Goal: Task Accomplishment & Management: Complete application form

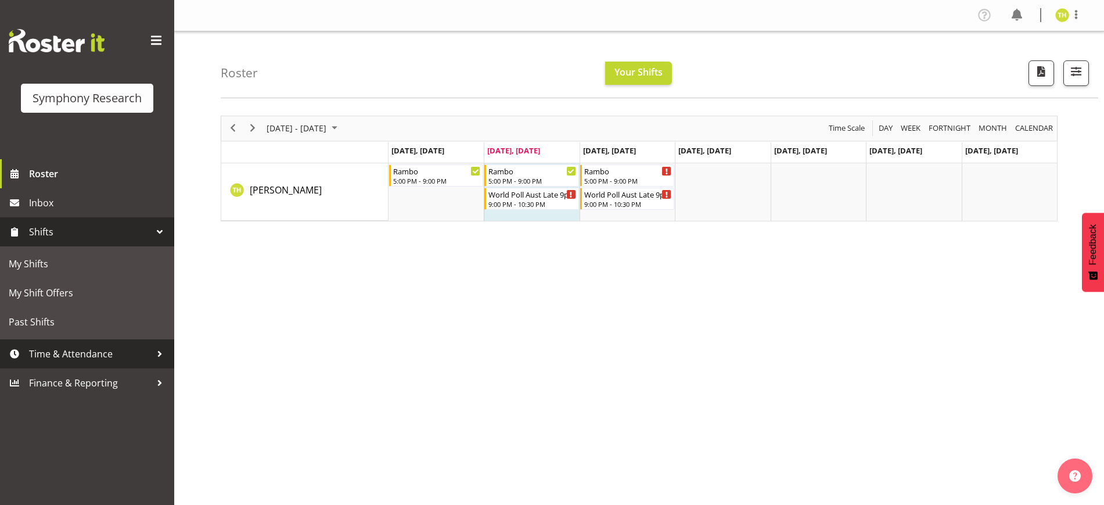
click at [93, 354] on span "Time & Attendance" at bounding box center [90, 353] width 122 height 17
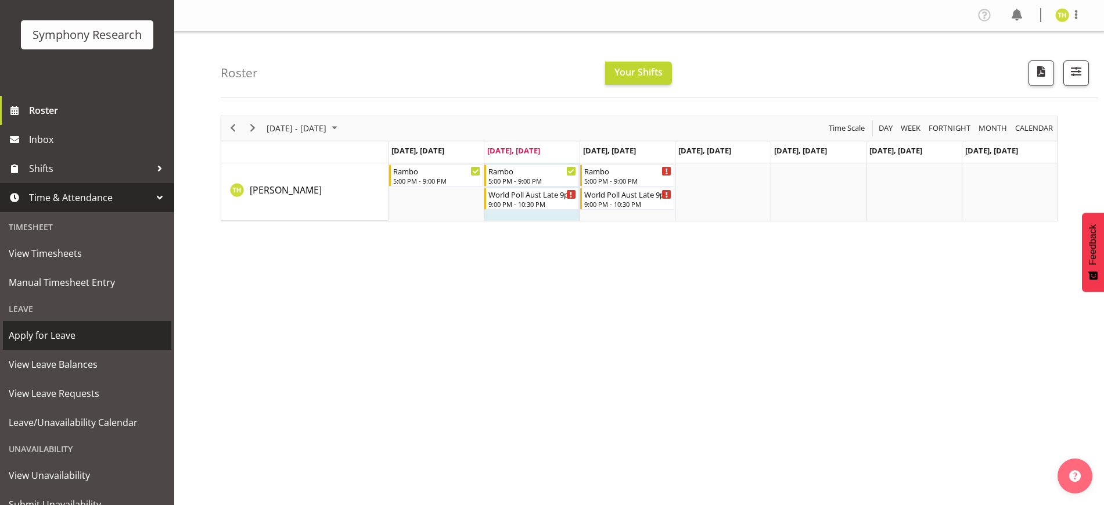
scroll to position [109, 0]
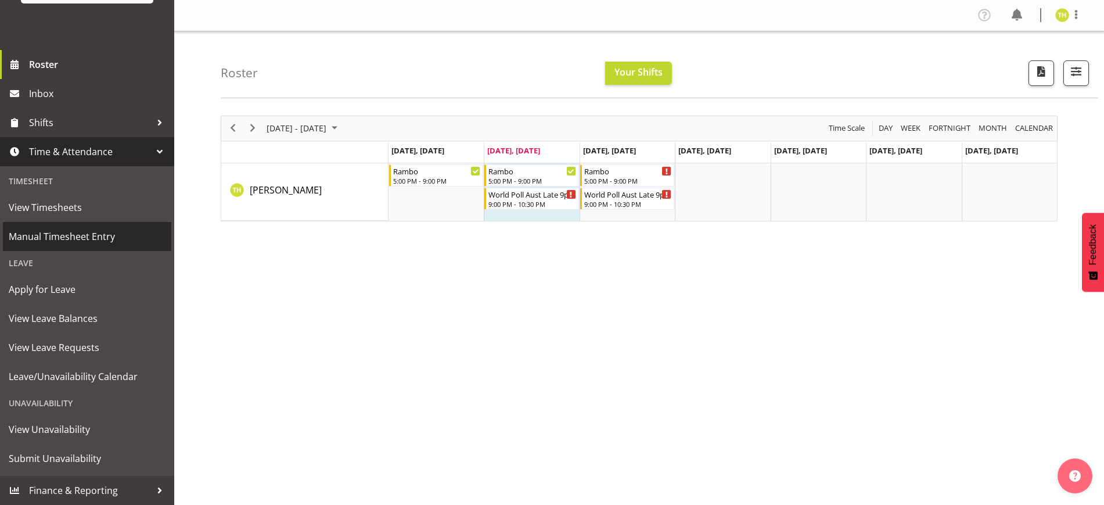
click at [75, 235] on span "Manual Timesheet Entry" at bounding box center [87, 236] width 157 height 17
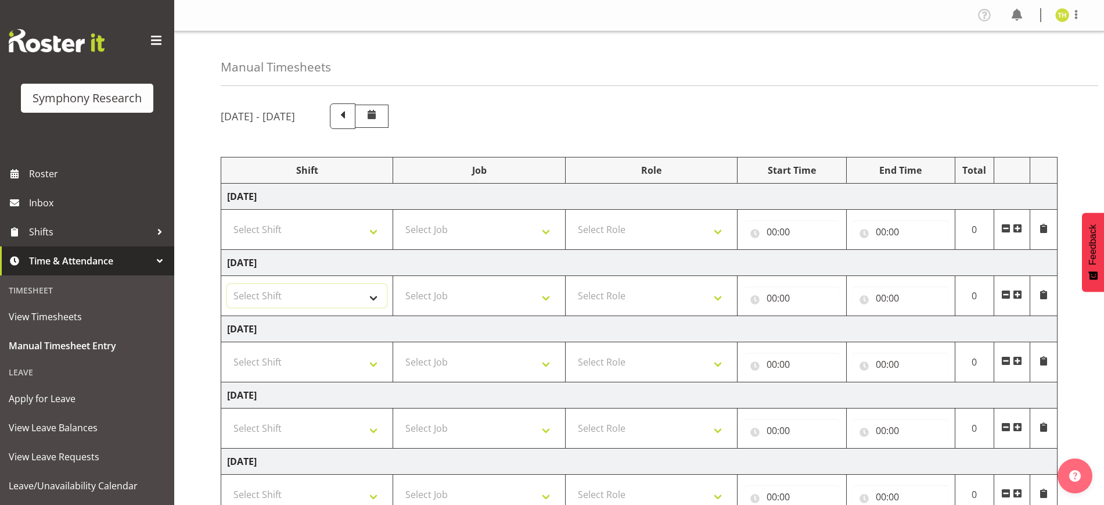
click at [325, 285] on select "Select Shift !!Weekend Residential (Roster IT Shift Label) *Business 9/10am ~ 4…" at bounding box center [307, 295] width 160 height 23
select select "56692"
click at [227, 284] on select "Select Shift !!Weekend Residential (Roster IT Shift Label) *Business 9/10am ~ 4…" at bounding box center [307, 295] width 160 height 23
click at [415, 224] on select "Select Job 550060 IF Admin 553492 World Poll Aus Wave 2 Main 2025 553493 World …" at bounding box center [479, 229] width 160 height 23
select select "10499"
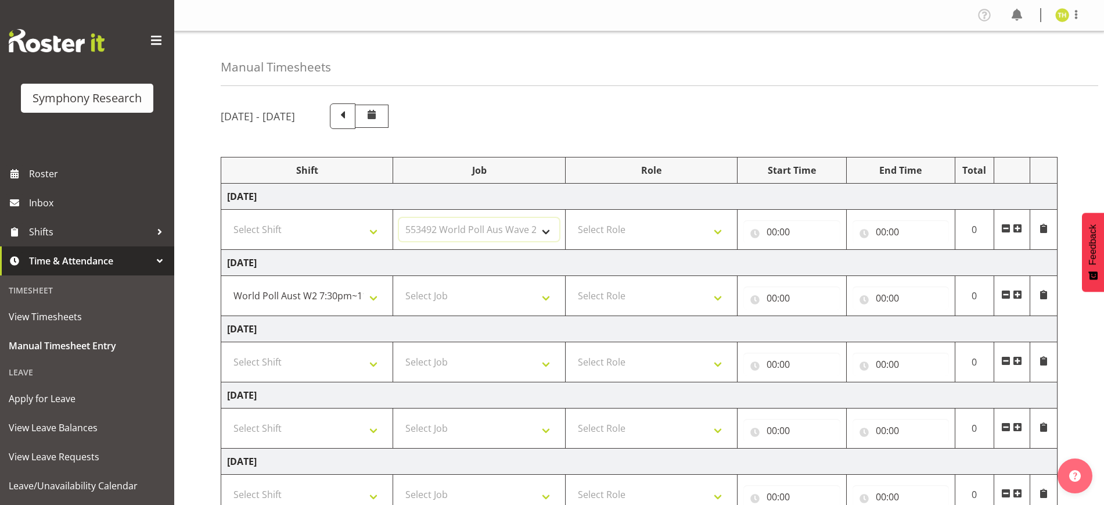
click at [399, 218] on select "Select Job 550060 IF Admin 553492 World Poll Aus Wave 2 Main 2025 553493 World …" at bounding box center [479, 229] width 160 height 23
click at [654, 221] on select "Select Role Briefing Interviewing" at bounding box center [651, 229] width 160 height 23
select select "47"
click at [571, 218] on select "Select Role Briefing Interviewing" at bounding box center [651, 229] width 160 height 23
click at [770, 232] on input "00:00" at bounding box center [791, 231] width 96 height 23
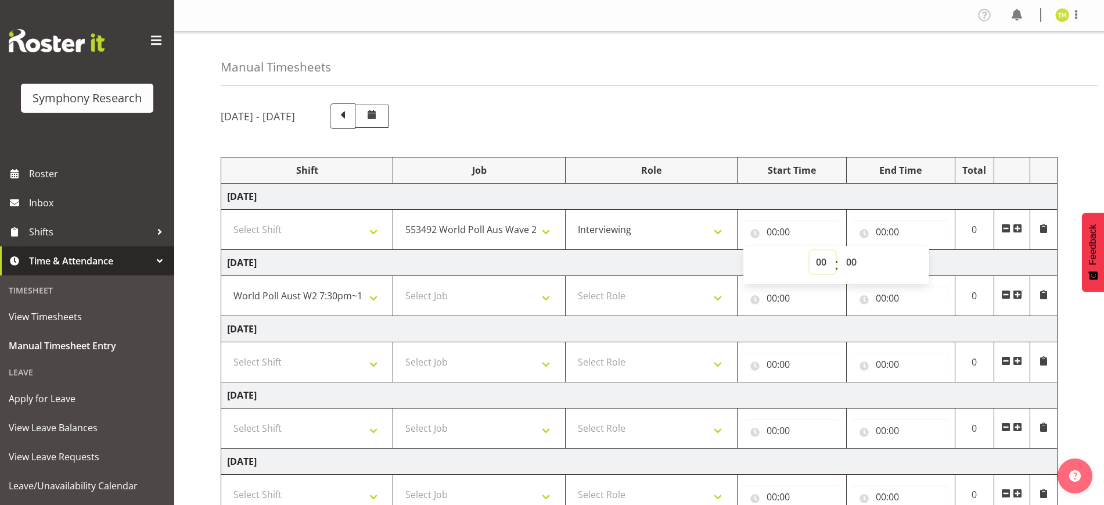
click at [814, 263] on select "00 01 02 03 04 05 06 07 08 09 10 11 12 13 14 15 16 17 18 19 20 21 22 23" at bounding box center [823, 261] width 26 height 23
select select "18"
click at [810, 250] on select "00 01 02 03 04 05 06 07 08 09 10 11 12 13 14 15 16 17 18 19 20 21 22 23" at bounding box center [823, 261] width 26 height 23
type input "18:00"
click at [848, 262] on select "00 01 02 03 04 05 06 07 08 09 10 11 12 13 14 15 16 17 18 19 20 21 22 23 24 25 2…" at bounding box center [853, 261] width 26 height 23
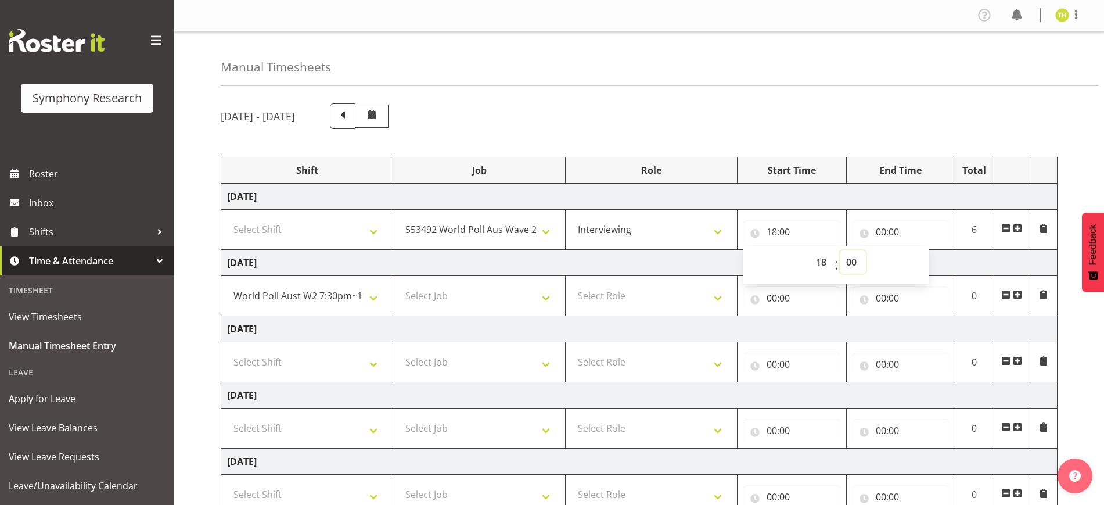
select select "30"
click at [840, 250] on select "00 01 02 03 04 05 06 07 08 09 10 11 12 13 14 15 16 17 18 19 20 21 22 23 24 25 2…" at bounding box center [853, 261] width 26 height 23
type input "18:30"
click at [880, 225] on input "00:00" at bounding box center [901, 231] width 96 height 23
click at [927, 260] on select "00 01 02 03 04 05 06 07 08 09 10 11 12 13 14 15 16 17 18 19 20 21 22 23" at bounding box center [932, 261] width 26 height 23
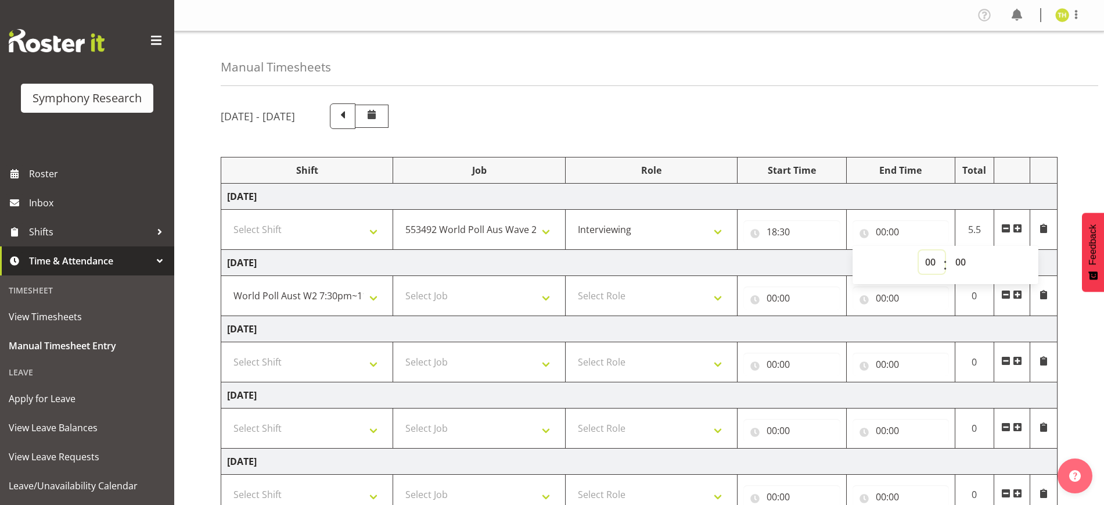
select select "22"
click at [919, 250] on select "00 01 02 03 04 05 06 07 08 09 10 11 12 13 14 15 16 17 18 19 20 21 22 23" at bounding box center [932, 261] width 26 height 23
type input "22:00"
click at [962, 260] on select "00 01 02 03 04 05 06 07 08 09 10 11 12 13 14 15 16 17 18 19 20 21 22 23 24 25 2…" at bounding box center [962, 261] width 26 height 23
select select "30"
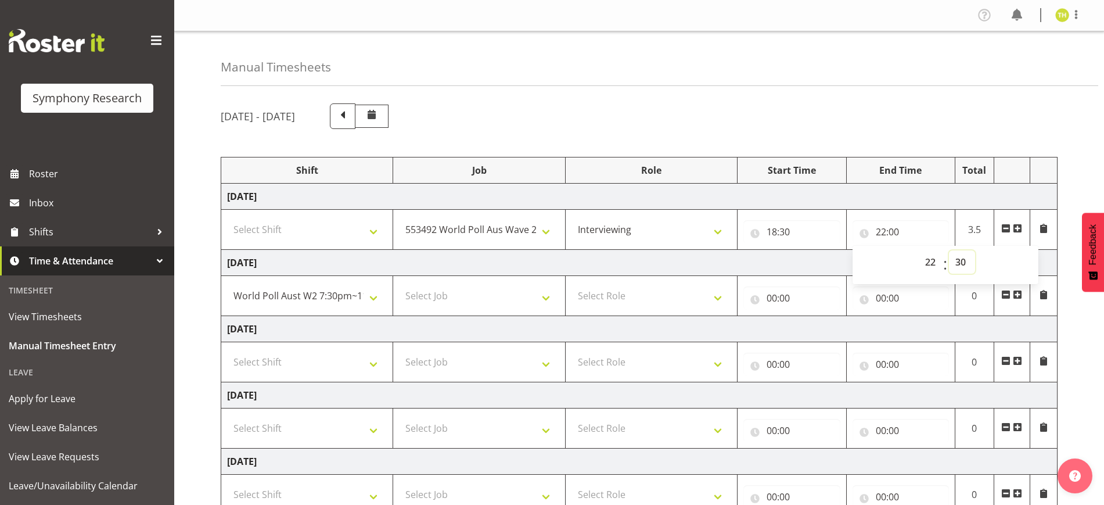
click at [949, 250] on select "00 01 02 03 04 05 06 07 08 09 10 11 12 13 14 15 16 17 18 19 20 21 22 23 24 25 2…" at bounding box center [962, 261] width 26 height 23
type input "22:30"
click at [944, 126] on div "October 6th - October 12th 2025" at bounding box center [639, 116] width 837 height 26
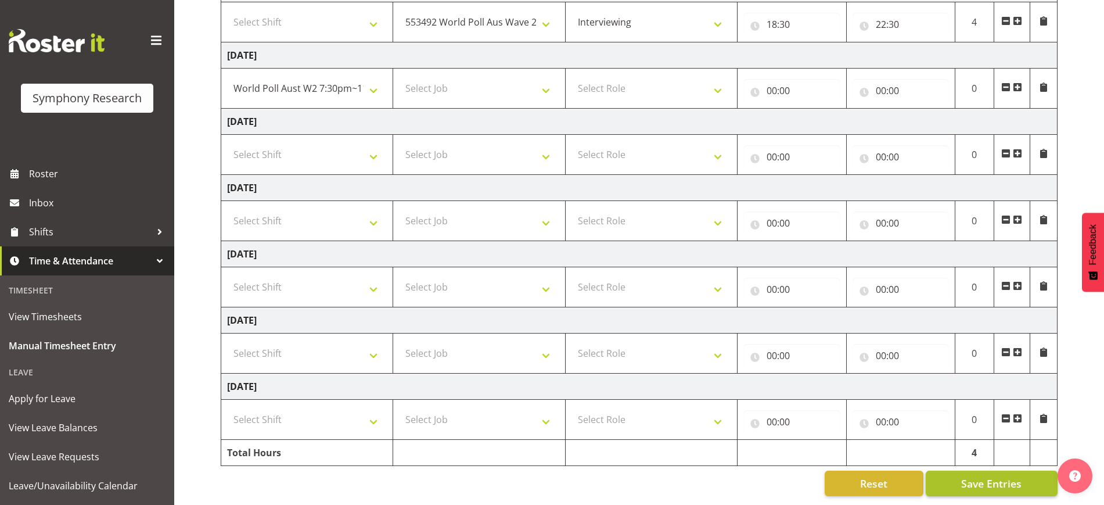
scroll to position [218, 0]
click at [987, 476] on span "Save Entries" at bounding box center [991, 483] width 60 height 15
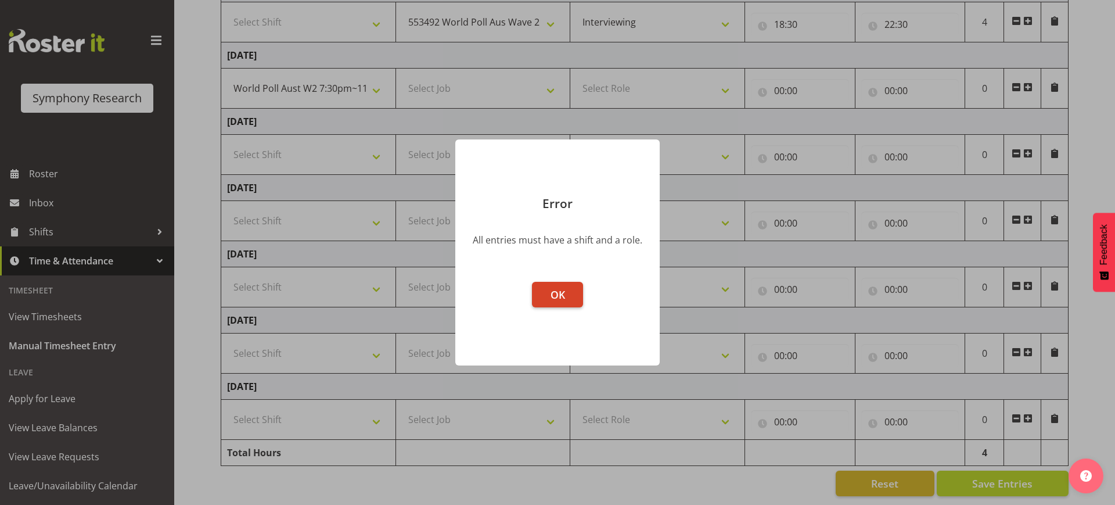
click at [552, 296] on span "OK" at bounding box center [558, 294] width 15 height 14
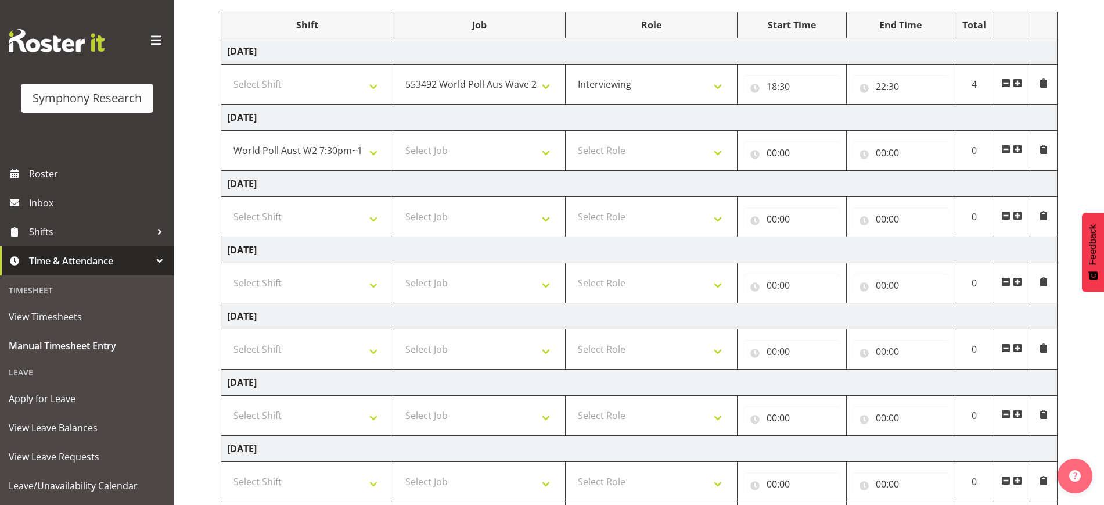
scroll to position [73, 0]
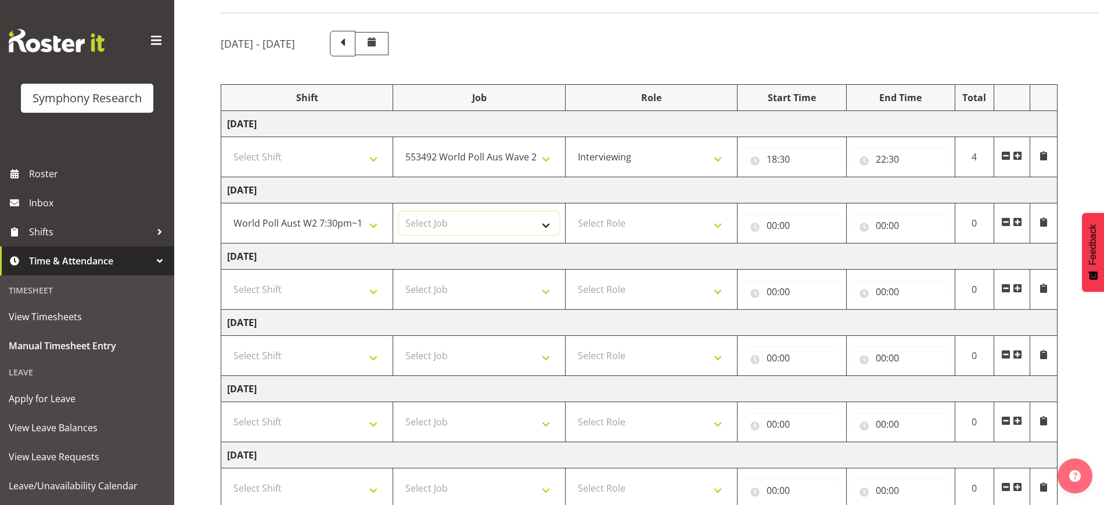
click at [492, 224] on select "Select Job 550060 IF Admin 553492 World Poll Aus Wave 2 Main 2025 553493 World …" at bounding box center [479, 222] width 160 height 23
select select "10499"
click at [399, 211] on select "Select Job 550060 IF Admin 553492 World Poll Aus Wave 2 Main 2025 553493 World …" at bounding box center [479, 222] width 160 height 23
click at [632, 231] on select "Select Role Briefing Interviewing" at bounding box center [651, 222] width 160 height 23
select select "47"
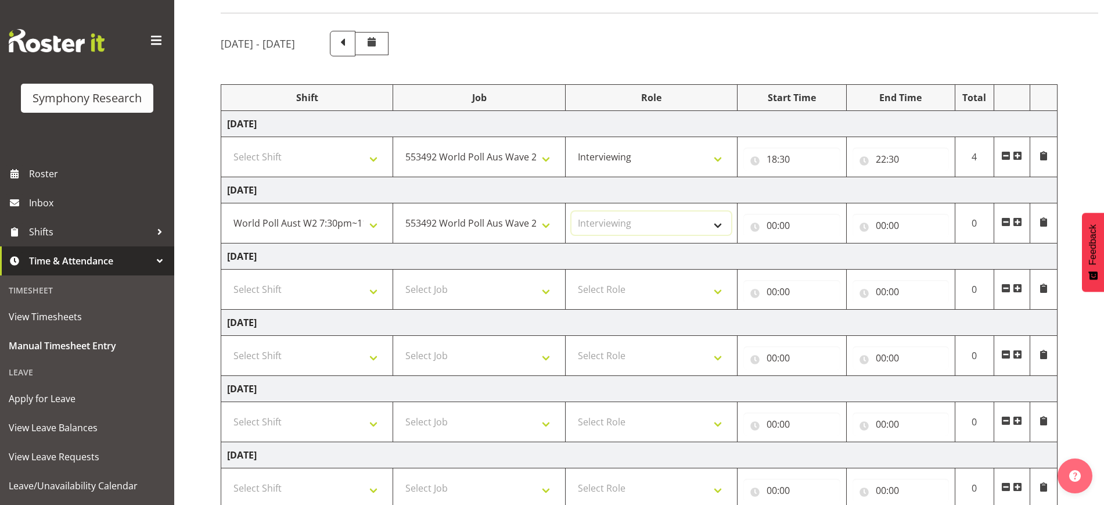
click at [571, 211] on select "Select Role Briefing Interviewing" at bounding box center [651, 222] width 160 height 23
click at [775, 225] on input "00:00" at bounding box center [791, 225] width 96 height 23
click at [815, 257] on select "00 01 02 03 04 05 06 07 08 09 10 11 12 13 14 15 16 17 18 19 20 21 22 23" at bounding box center [823, 255] width 26 height 23
select select "18"
click at [810, 244] on select "00 01 02 03 04 05 06 07 08 09 10 11 12 13 14 15 16 17 18 19 20 21 22 23" at bounding box center [823, 255] width 26 height 23
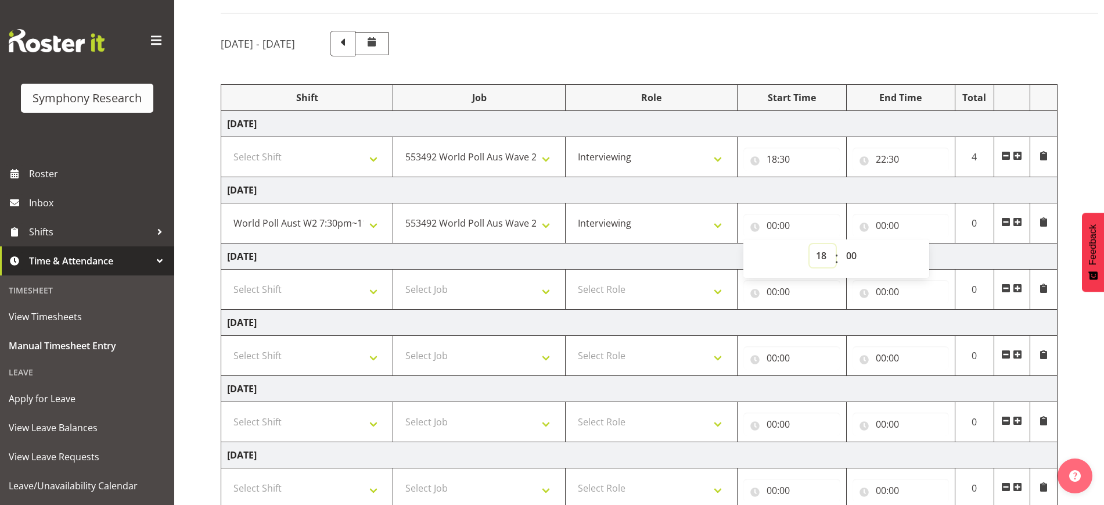
type input "18:00"
click at [846, 249] on select "00 01 02 03 04 05 06 07 08 09 10 11 12 13 14 15 16 17 18 19 20 21 22 23 24 25 2…" at bounding box center [853, 255] width 26 height 23
select select "30"
click at [840, 244] on select "00 01 02 03 04 05 06 07 08 09 10 11 12 13 14 15 16 17 18 19 20 21 22 23 24 25 2…" at bounding box center [853, 255] width 26 height 23
type input "18:30"
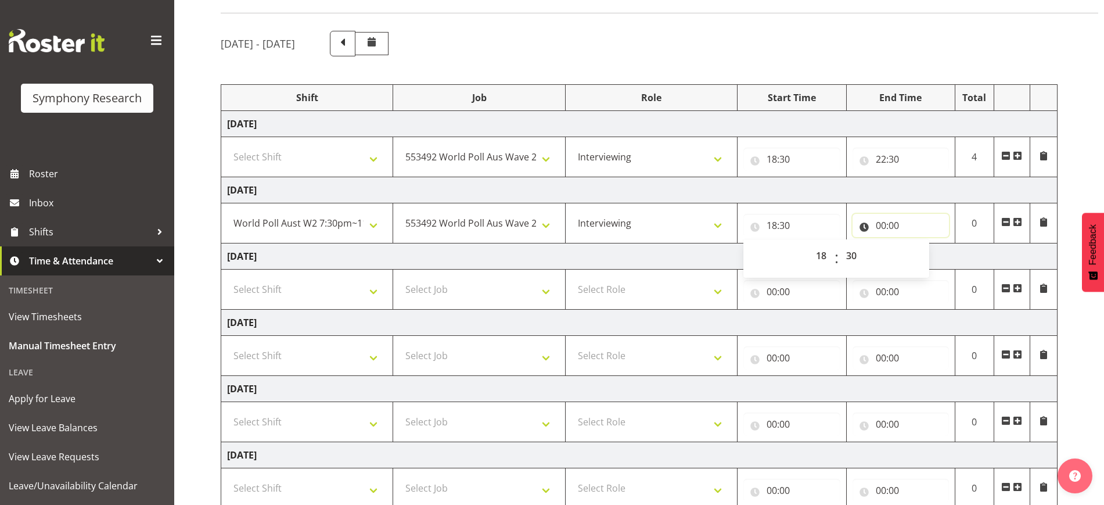
click at [879, 225] on input "00:00" at bounding box center [901, 225] width 96 height 23
click at [927, 251] on select "00 01 02 03 04 05 06 07 08 09 10 11 12 13 14 15 16 17 18 19 20 21 22 23" at bounding box center [932, 255] width 26 height 23
select select "22"
click at [919, 244] on select "00 01 02 03 04 05 06 07 08 09 10 11 12 13 14 15 16 17 18 19 20 21 22 23" at bounding box center [932, 255] width 26 height 23
type input "22:00"
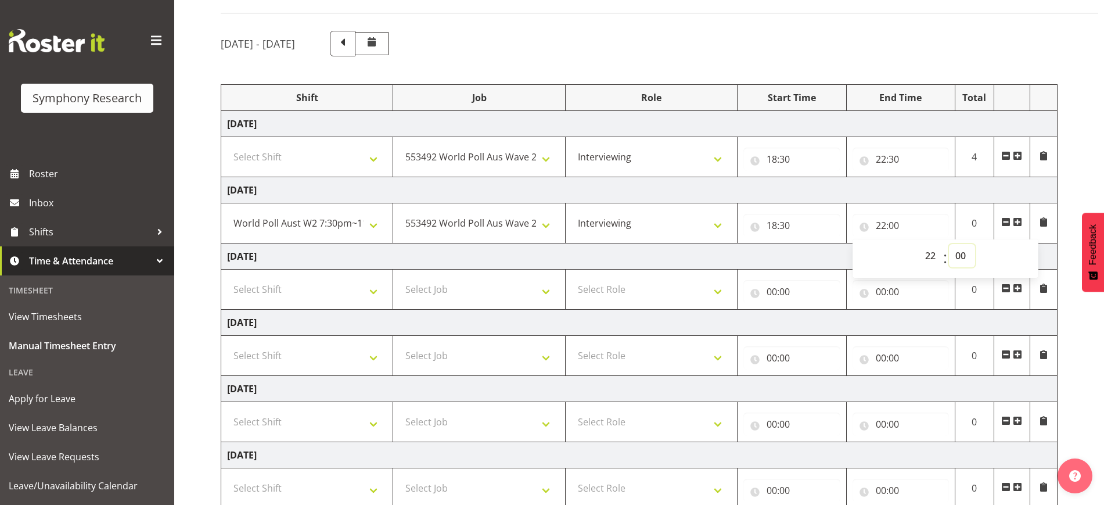
click at [956, 254] on select "00 01 02 03 04 05 06 07 08 09 10 11 12 13 14 15 16 17 18 19 20 21 22 23 24 25 2…" at bounding box center [962, 255] width 26 height 23
select select "30"
click at [949, 244] on select "00 01 02 03 04 05 06 07 08 09 10 11 12 13 14 15 16 17 18 19 20 21 22 23 24 25 2…" at bounding box center [962, 255] width 26 height 23
type input "22:30"
click at [976, 197] on td "Tuesday 7th October 2025" at bounding box center [639, 190] width 836 height 26
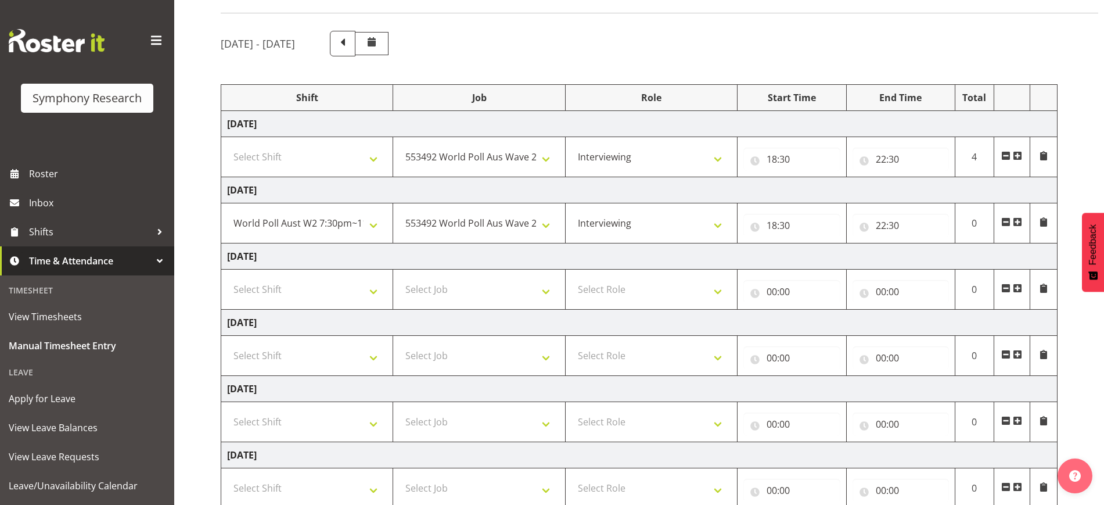
click at [1044, 152] on span at bounding box center [1043, 155] width 9 height 9
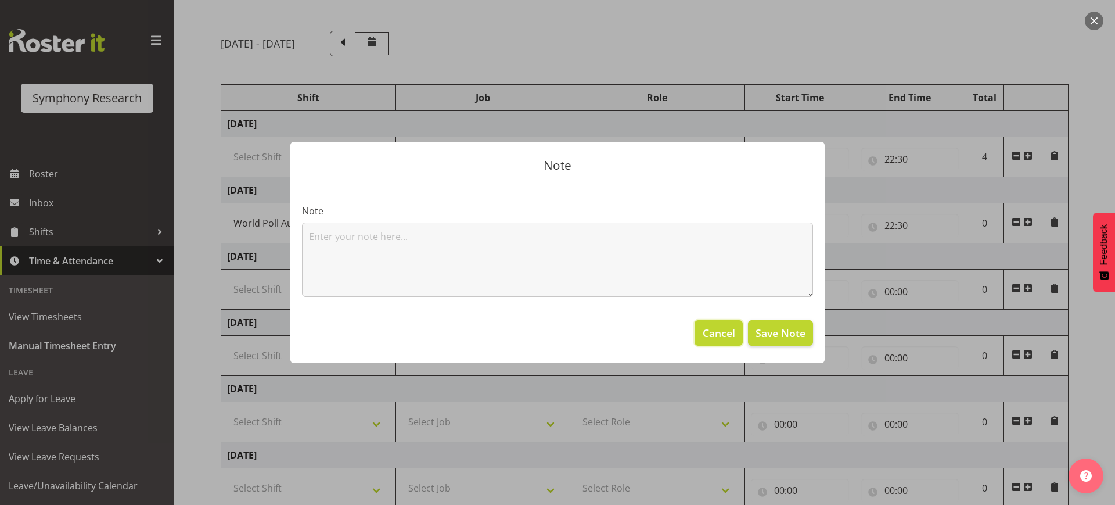
click at [720, 335] on span "Cancel" at bounding box center [719, 332] width 33 height 15
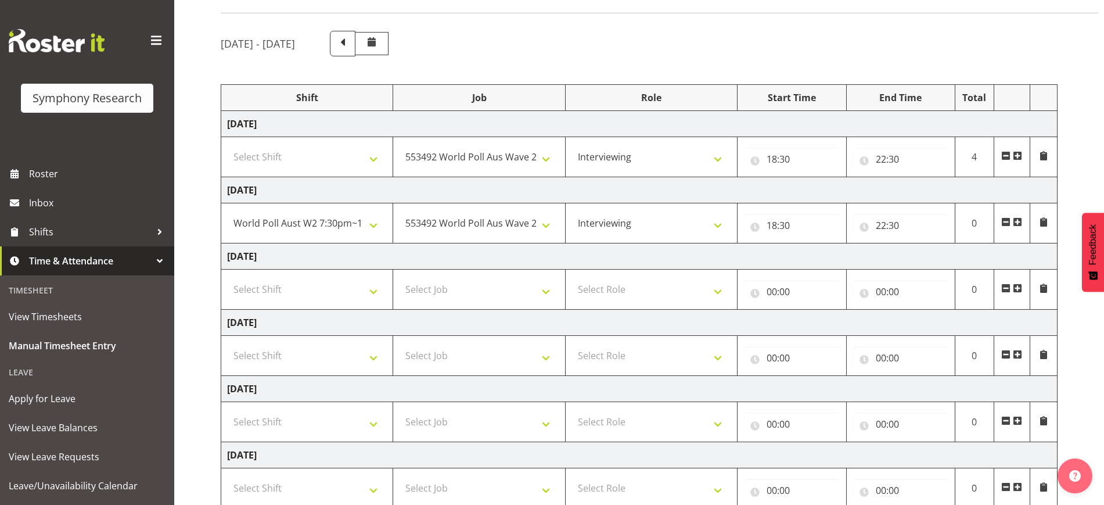
click at [1007, 152] on span at bounding box center [1005, 155] width 9 height 9
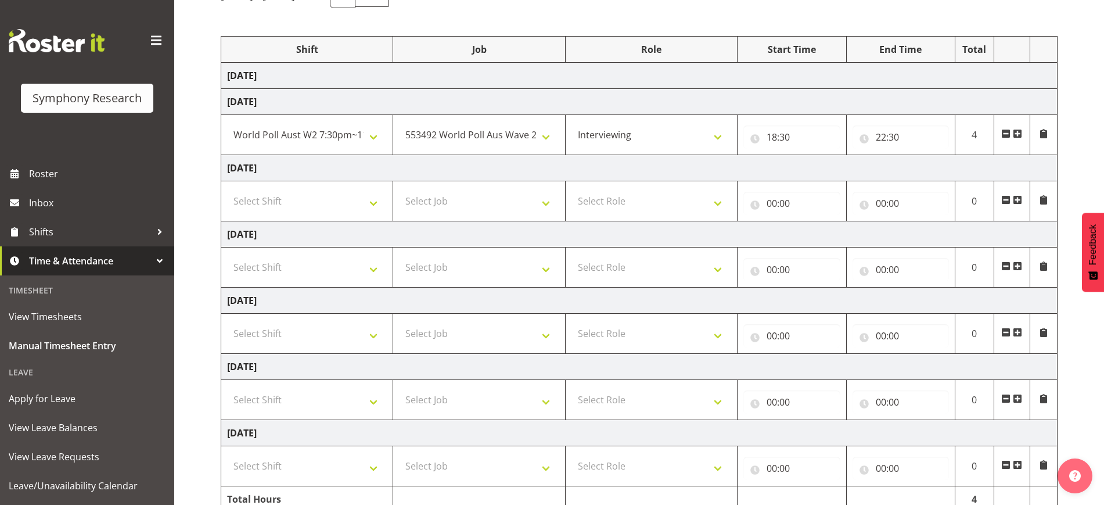
scroll to position [178, 0]
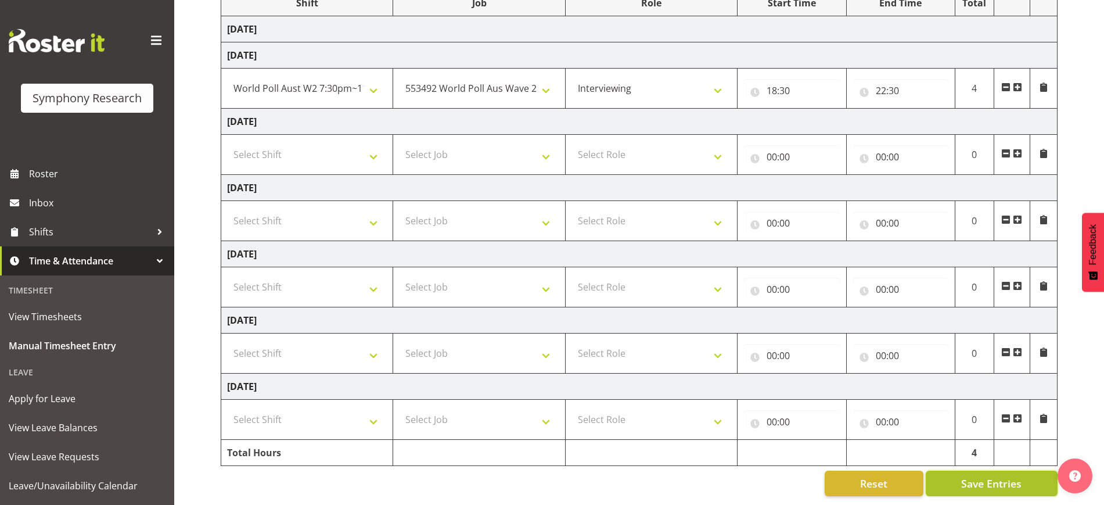
click at [992, 476] on span "Save Entries" at bounding box center [991, 483] width 60 height 15
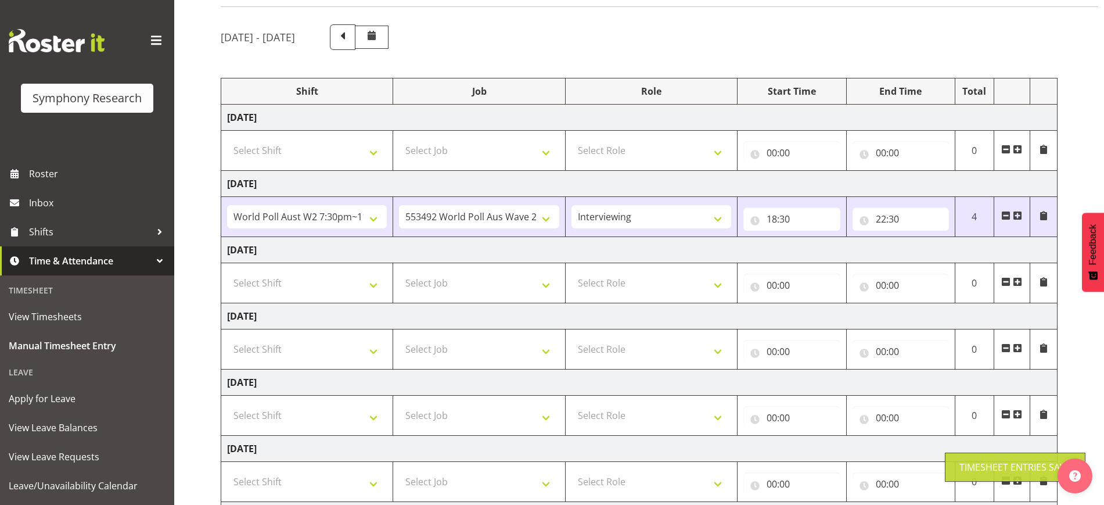
scroll to position [0, 0]
